Goal: Information Seeking & Learning: Learn about a topic

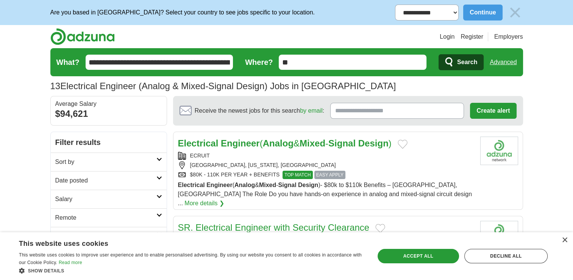
click at [254, 144] on strong "Engineer" at bounding box center [240, 143] width 39 height 10
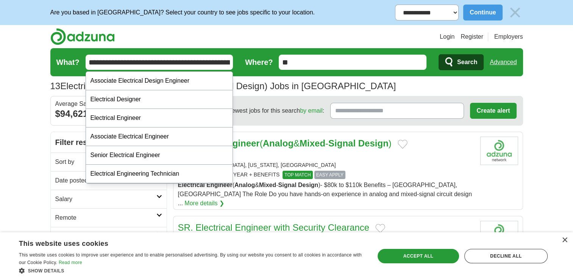
scroll to position [0, 31]
drag, startPoint x: 88, startPoint y: 61, endPoint x: 356, endPoint y: 90, distance: 269.8
click at [356, 90] on section "13 Electrical Engineer (Analog & Mixed-Signal Design) Jobs in US Salary Salary …" at bounding box center [286, 72] width 473 height 48
paste input "text"
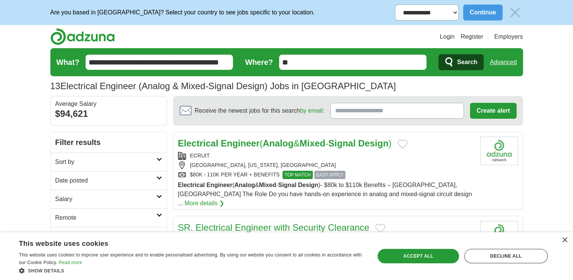
type input "**********"
click at [439, 54] on button "Search" at bounding box center [461, 62] width 45 height 16
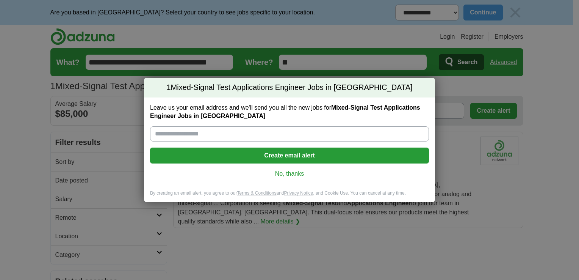
click at [283, 176] on link "No, thanks" at bounding box center [289, 173] width 267 height 8
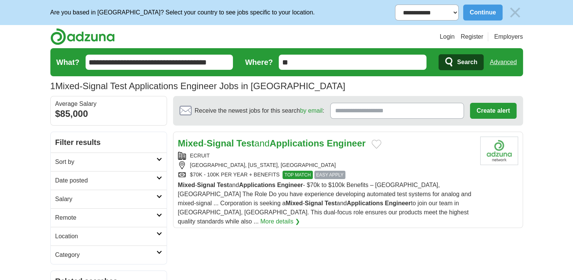
click at [240, 143] on strong "Test" at bounding box center [245, 143] width 18 height 10
drag, startPoint x: 229, startPoint y: 62, endPoint x: 73, endPoint y: 62, distance: 156.1
click at [73, 62] on form "**********" at bounding box center [286, 62] width 473 height 28
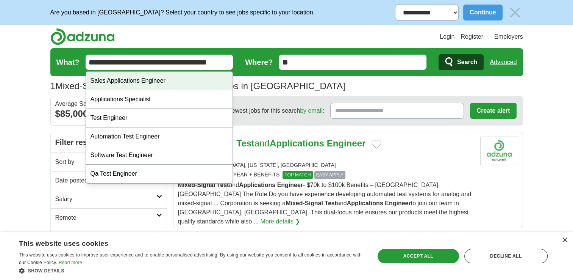
paste input "text"
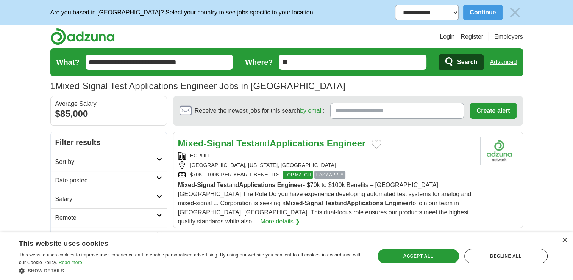
type input "**********"
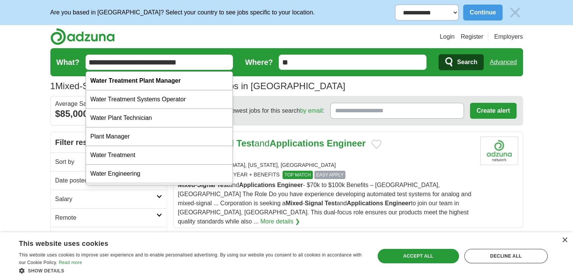
click at [461, 64] on span "Search" at bounding box center [467, 62] width 20 height 15
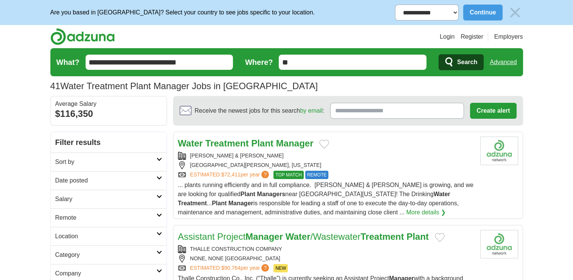
click at [156, 176] on icon at bounding box center [159, 178] width 6 height 4
click at [75, 210] on link "Last 3 days" at bounding box center [108, 209] width 107 height 9
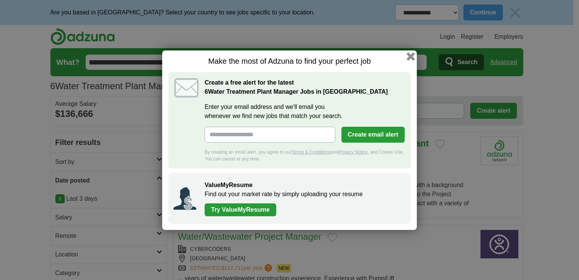
click at [411, 56] on button "button" at bounding box center [411, 56] width 8 height 8
